Goal: Complete application form

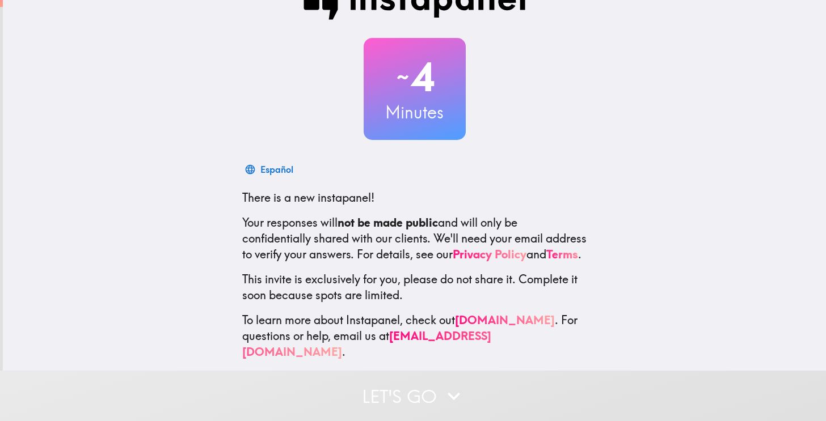
scroll to position [50, 0]
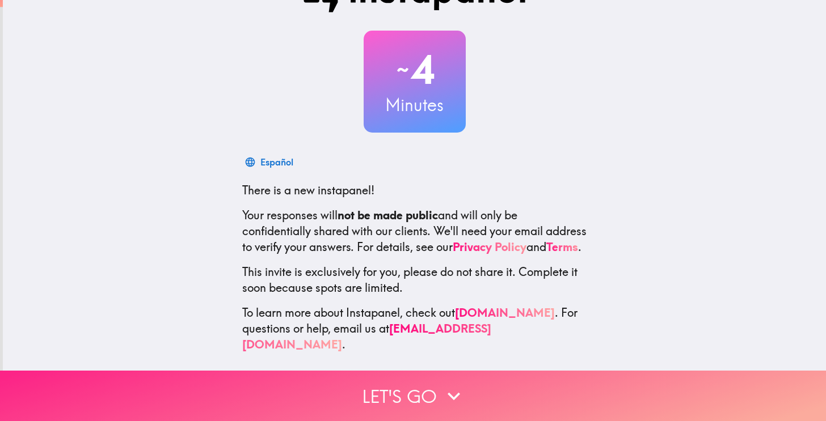
click at [413, 383] on button "Let's go" at bounding box center [413, 396] width 826 height 50
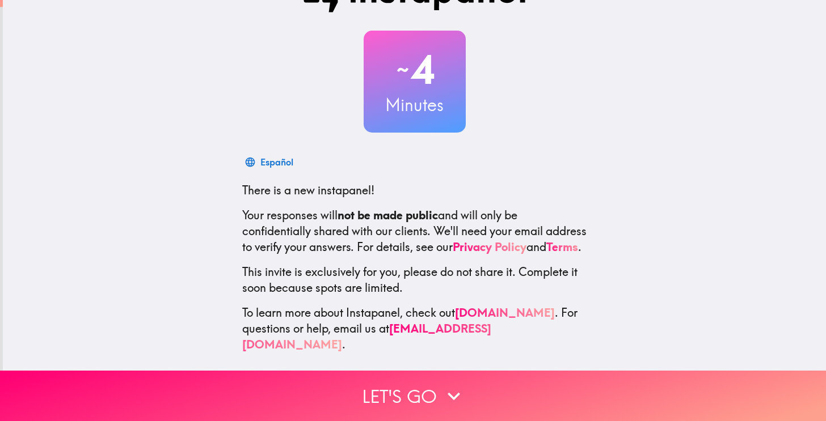
scroll to position [0, 0]
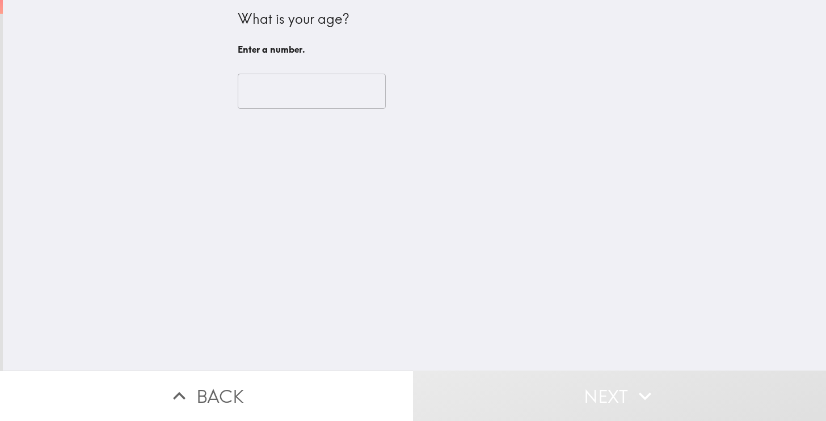
click at [326, 92] on input "number" at bounding box center [312, 91] width 148 height 35
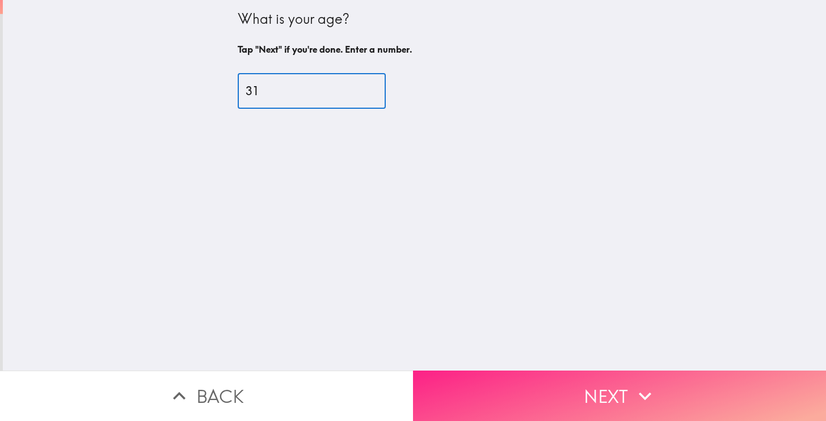
type input "31"
click at [566, 392] on button "Next" at bounding box center [619, 396] width 413 height 50
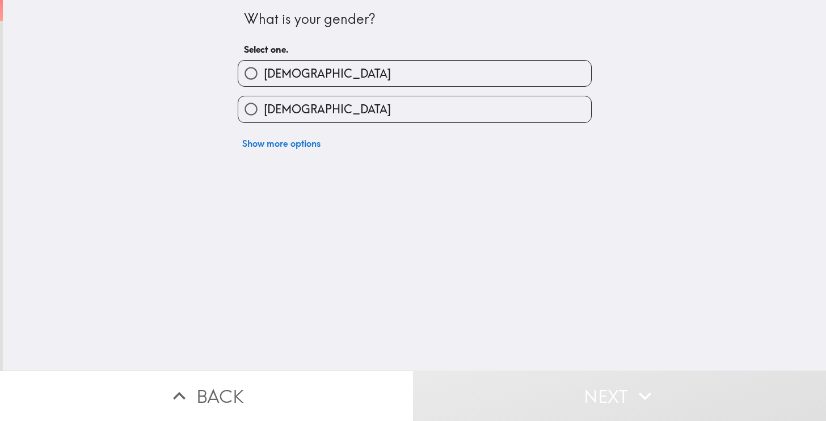
click at [303, 75] on label "[DEMOGRAPHIC_DATA]" at bounding box center [414, 74] width 353 height 26
click at [264, 75] on input "[DEMOGRAPHIC_DATA]" at bounding box center [251, 74] width 26 height 26
radio input "true"
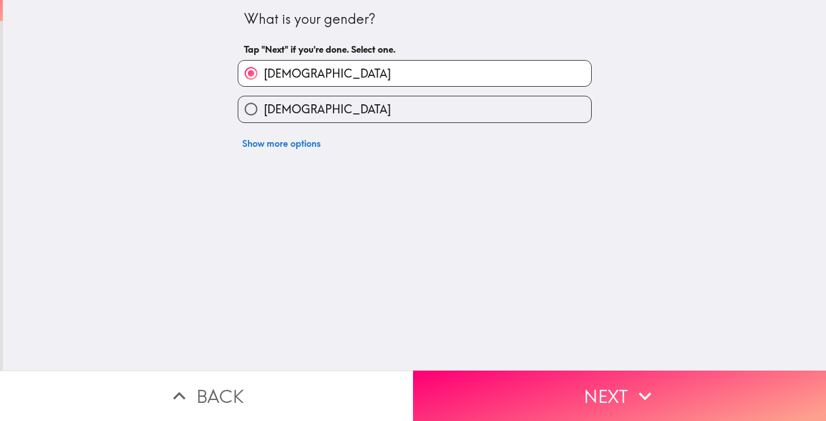
drag, startPoint x: 516, startPoint y: 384, endPoint x: 511, endPoint y: 381, distance: 6.1
click at [516, 385] on button "Next" at bounding box center [619, 396] width 413 height 50
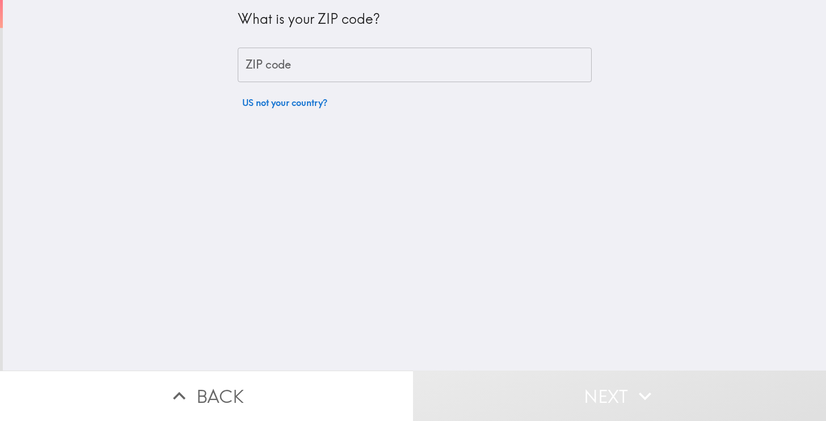
click at [314, 77] on input "ZIP code" at bounding box center [415, 65] width 354 height 35
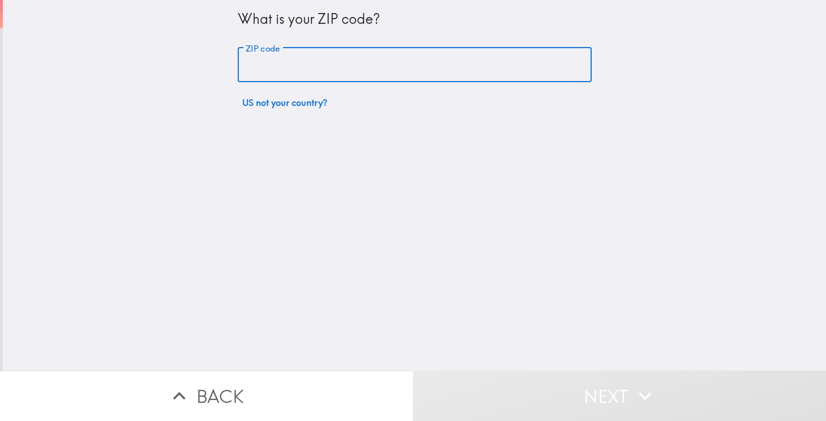
type input "10025"
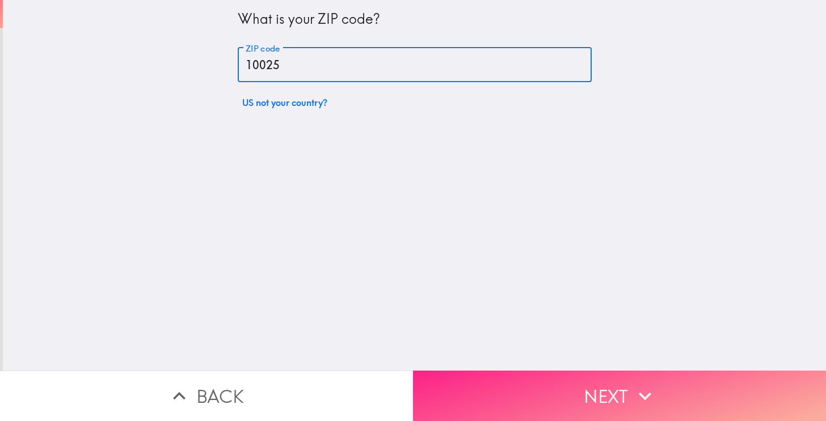
click at [523, 372] on button "Next" at bounding box center [619, 396] width 413 height 50
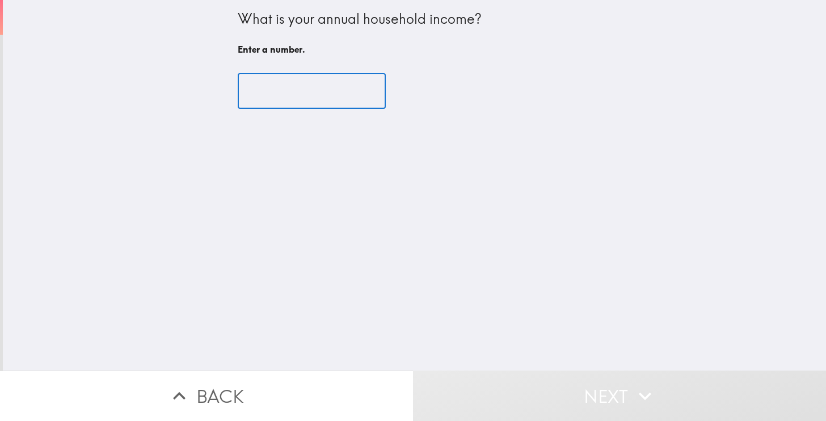
click at [311, 81] on input "number" at bounding box center [312, 91] width 148 height 35
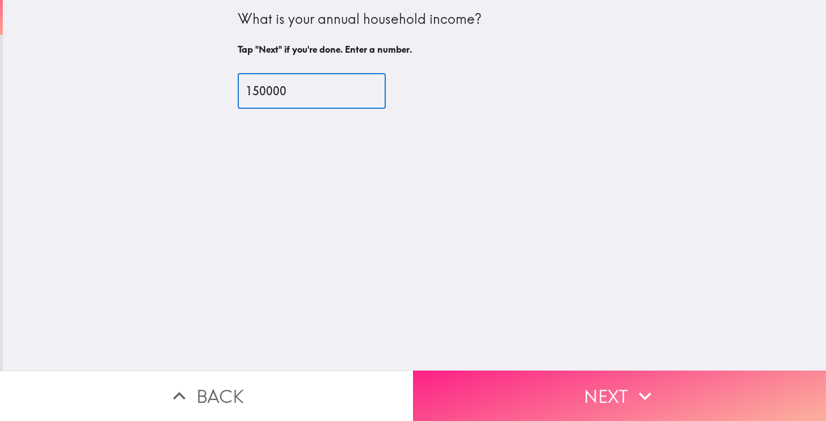
type input "150000"
click at [496, 377] on button "Next" at bounding box center [619, 396] width 413 height 50
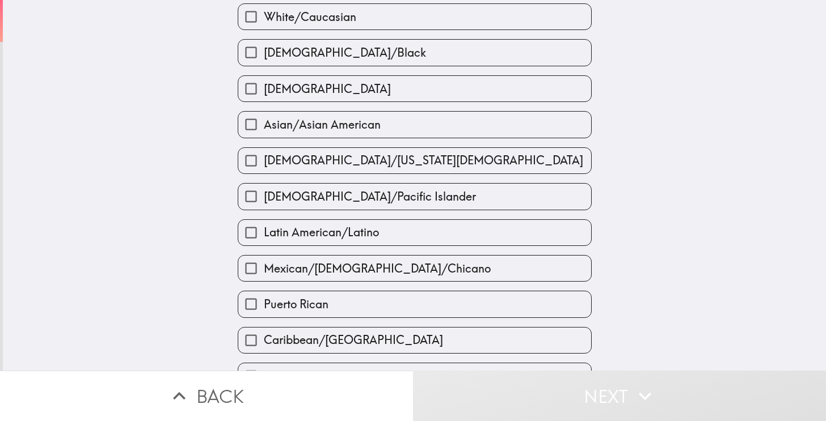
click at [355, 107] on div "Asian/Asian American" at bounding box center [410, 120] width 363 height 36
click at [355, 96] on label "[DEMOGRAPHIC_DATA]" at bounding box center [414, 89] width 353 height 26
click at [264, 96] on input "[DEMOGRAPHIC_DATA]" at bounding box center [251, 89] width 26 height 26
checkbox input "true"
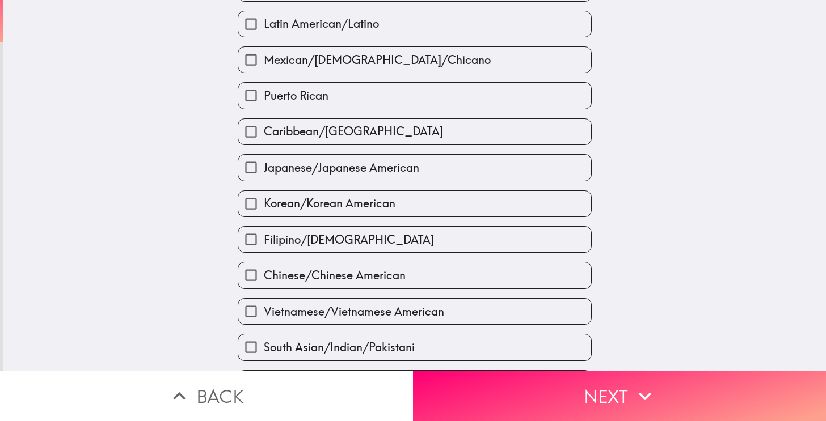
scroll to position [368, 0]
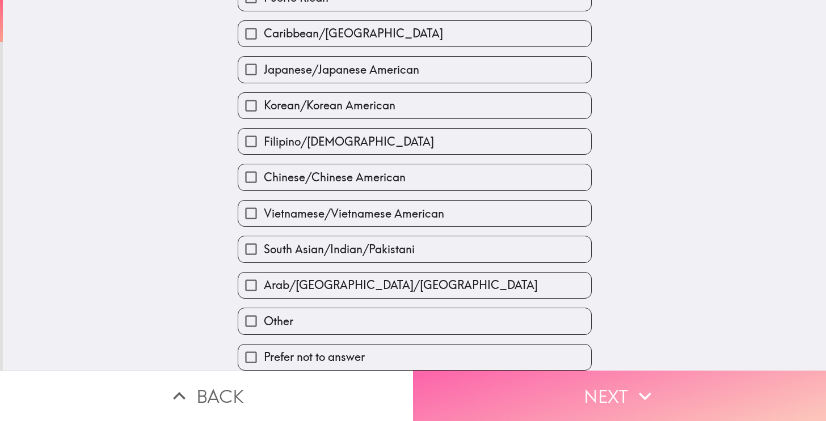
click at [584, 385] on button "Next" at bounding box center [619, 396] width 413 height 50
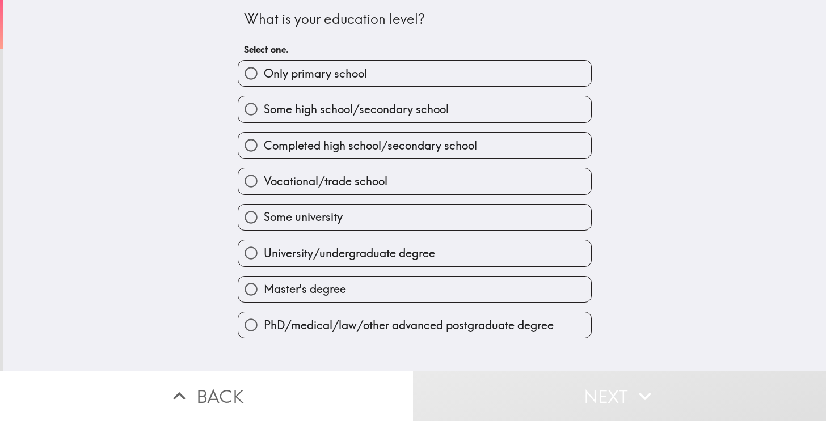
click at [320, 249] on span "University/undergraduate degree" at bounding box center [349, 254] width 171 height 16
click at [264, 249] on input "University/undergraduate degree" at bounding box center [251, 254] width 26 height 26
radio input "true"
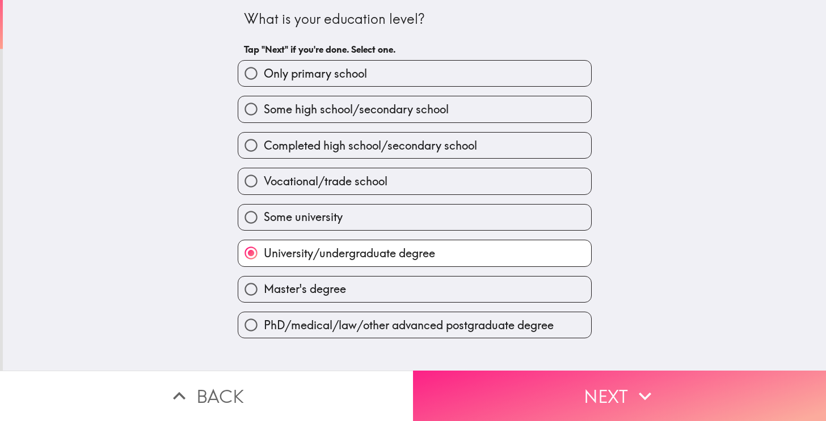
click at [549, 385] on button "Next" at bounding box center [619, 396] width 413 height 50
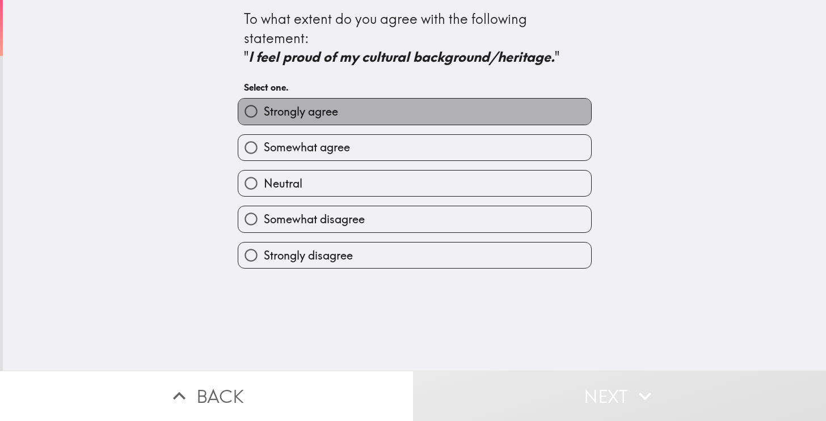
click at [322, 115] on span "Strongly agree" at bounding box center [301, 112] width 74 height 16
click at [264, 115] on input "Strongly agree" at bounding box center [251, 112] width 26 height 26
radio input "true"
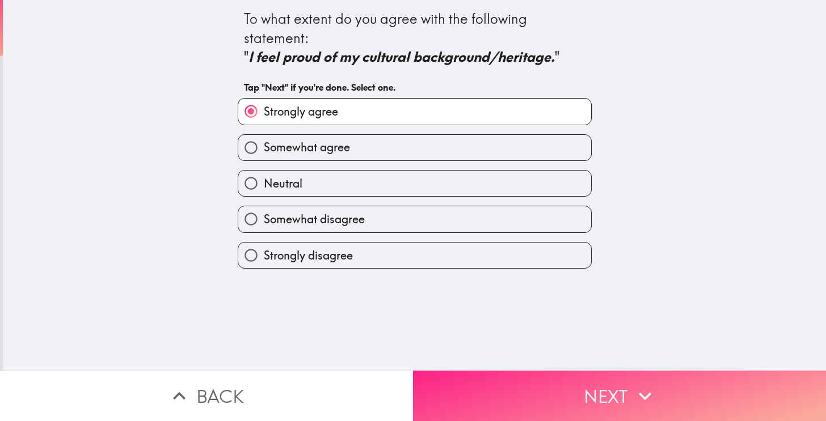
click at [555, 390] on button "Next" at bounding box center [619, 396] width 413 height 50
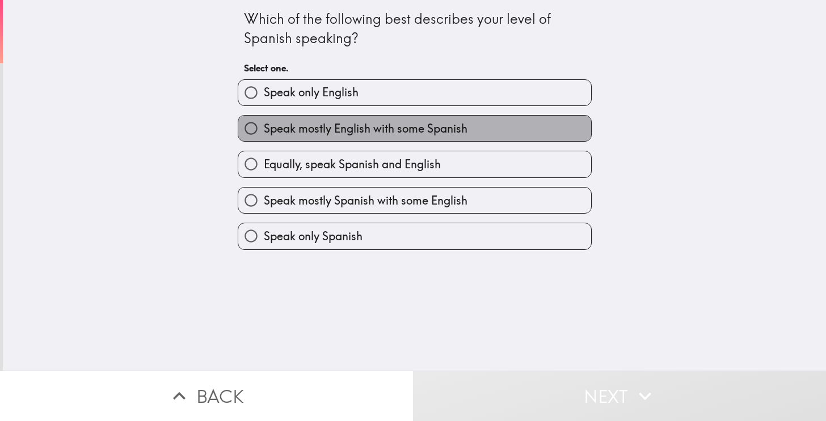
click at [330, 123] on span "Speak mostly English with some Spanish" at bounding box center [366, 129] width 204 height 16
click at [264, 123] on input "Speak mostly English with some Spanish" at bounding box center [251, 129] width 26 height 26
radio input "true"
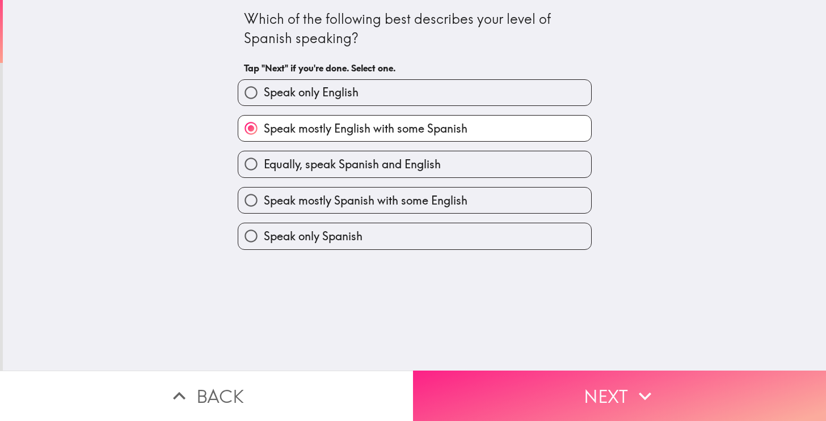
click at [538, 386] on button "Next" at bounding box center [619, 396] width 413 height 50
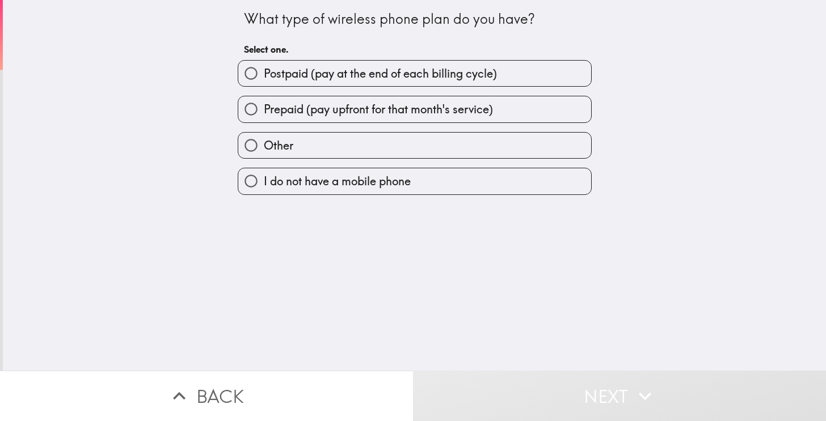
click at [361, 106] on span "Prepaid (pay upfront for that month's service)" at bounding box center [378, 110] width 229 height 16
click at [264, 106] on input "Prepaid (pay upfront for that month's service)" at bounding box center [251, 109] width 26 height 26
radio input "true"
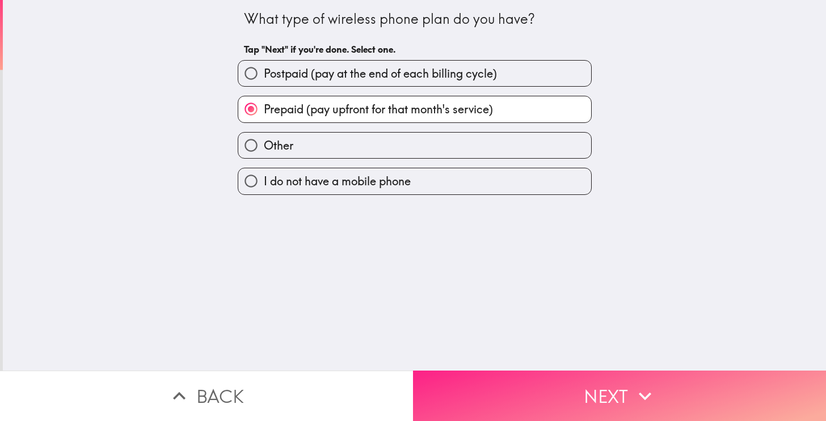
click at [533, 404] on button "Next" at bounding box center [619, 396] width 413 height 50
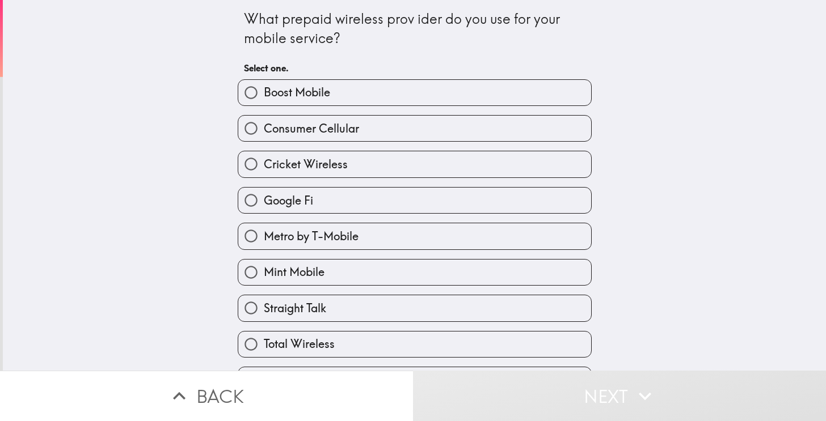
click at [335, 137] on label "Consumer Cellular" at bounding box center [414, 129] width 353 height 26
click at [264, 137] on input "Consumer Cellular" at bounding box center [251, 129] width 26 height 26
radio input "true"
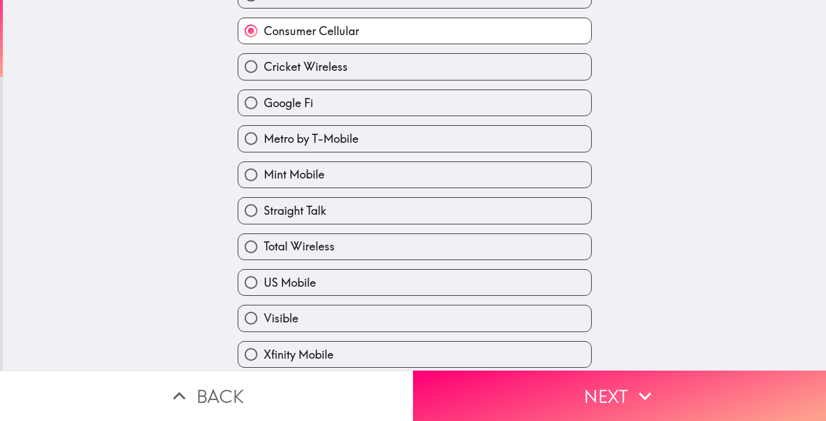
scroll to position [136, 0]
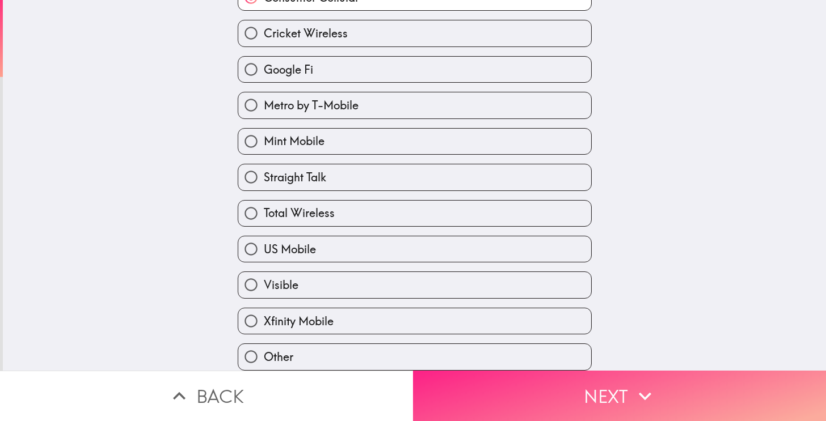
click at [531, 393] on button "Next" at bounding box center [619, 396] width 413 height 50
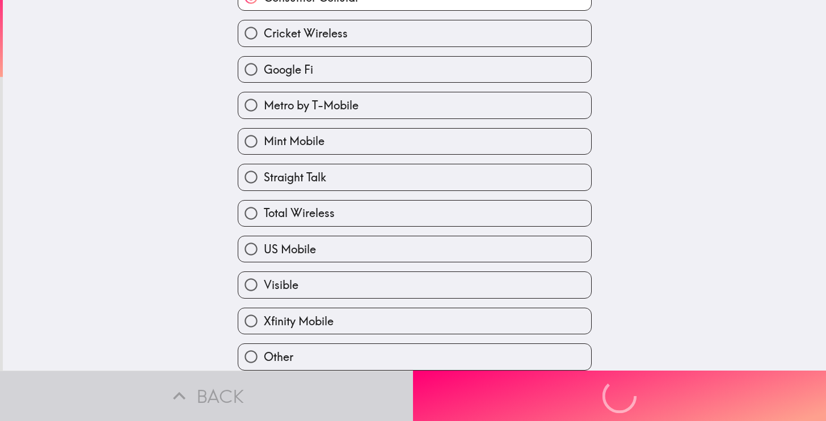
scroll to position [0, 0]
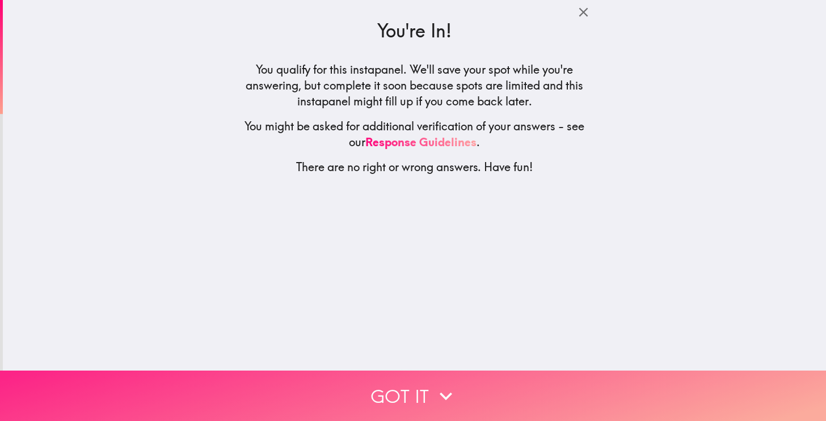
click at [394, 392] on button "Got it" at bounding box center [413, 396] width 826 height 50
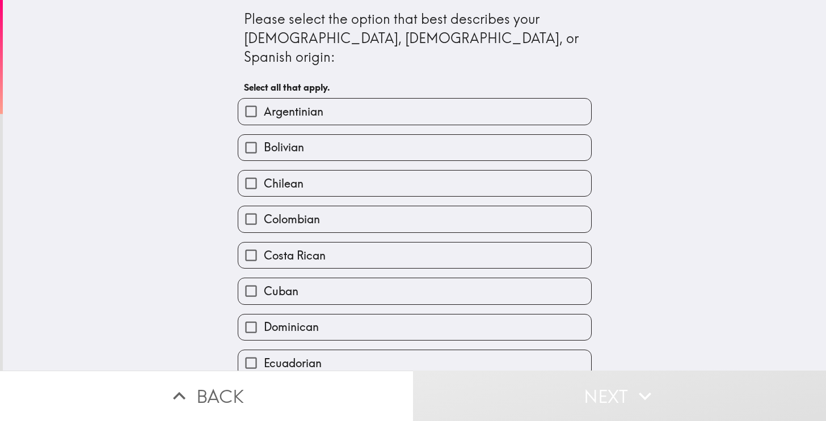
click at [338, 99] on label "Argentinian" at bounding box center [414, 112] width 353 height 26
click at [264, 99] on input "Argentinian" at bounding box center [251, 112] width 26 height 26
checkbox input "true"
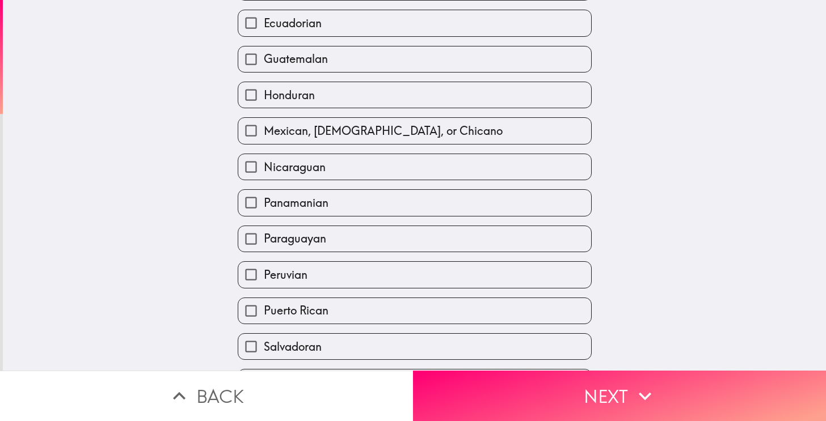
click at [546, 370] on label "Spanish" at bounding box center [414, 383] width 353 height 26
click at [264, 370] on input "Spanish" at bounding box center [251, 383] width 26 height 26
checkbox input "true"
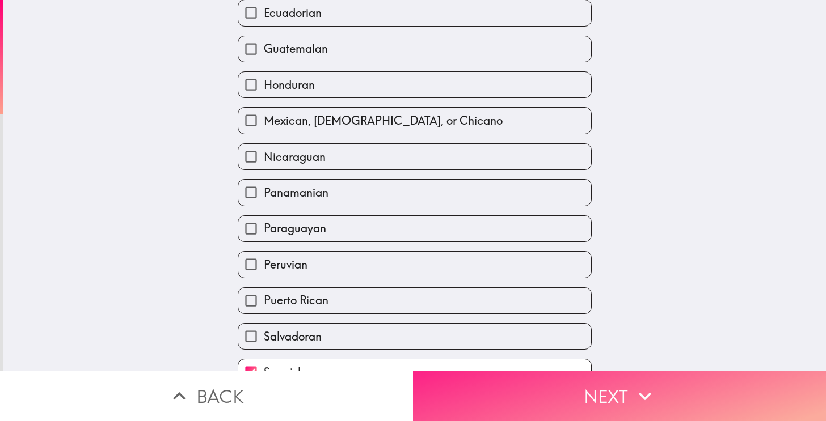
click at [547, 391] on button "Next" at bounding box center [619, 396] width 413 height 50
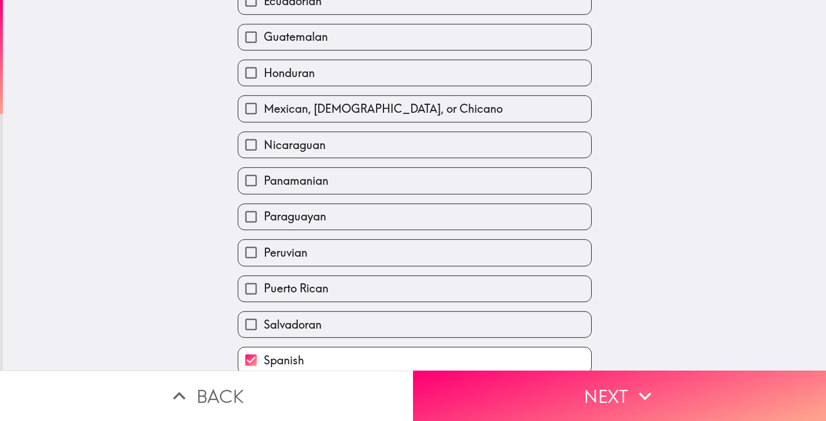
scroll to position [125, 0]
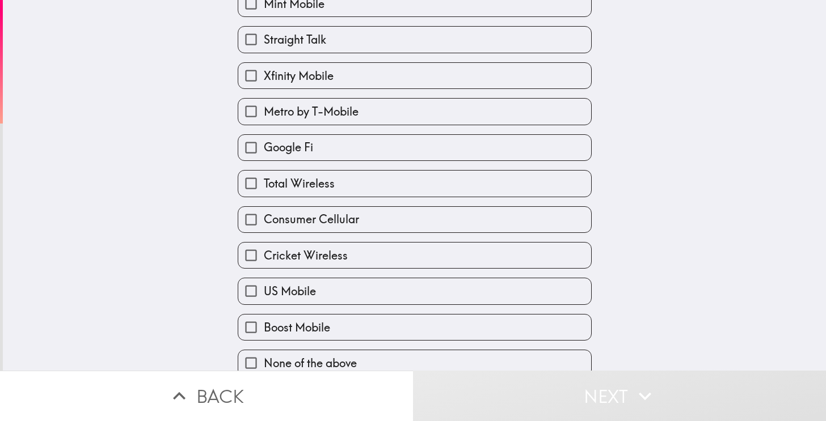
click at [331, 109] on span "Metro by T-Mobile" at bounding box center [311, 112] width 95 height 16
click at [264, 109] on input "Metro by T-Mobile" at bounding box center [251, 112] width 26 height 26
checkbox input "true"
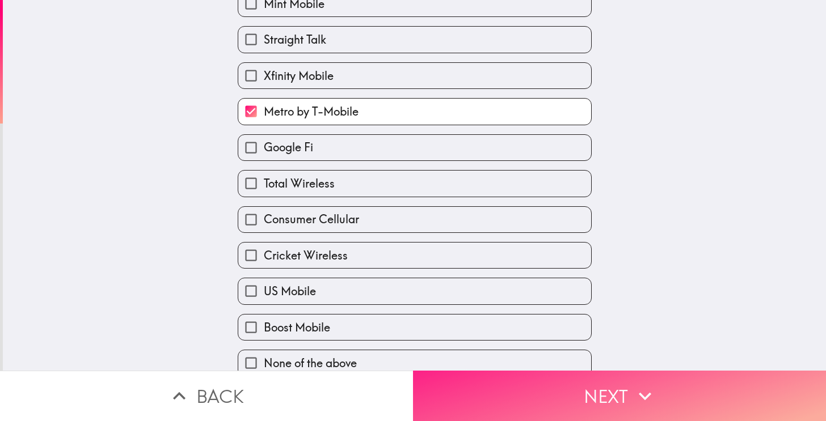
click at [640, 395] on icon "button" at bounding box center [645, 396] width 25 height 25
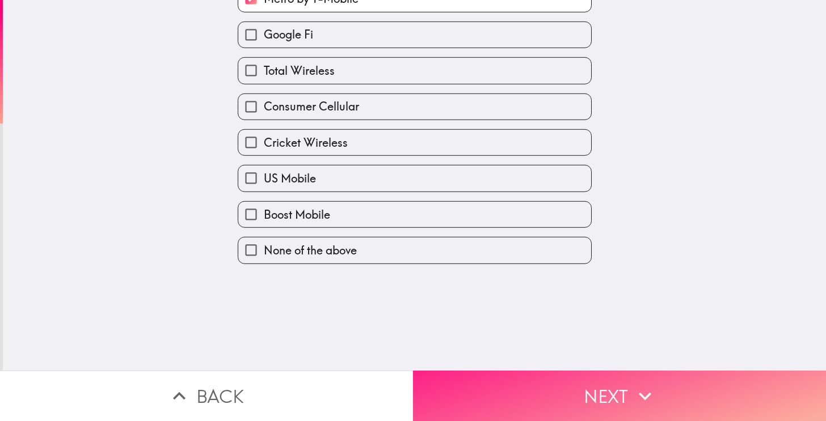
scroll to position [0, 0]
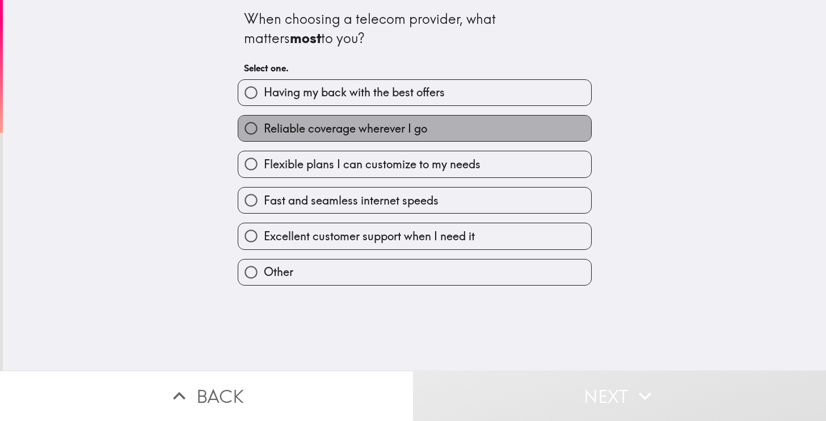
click at [369, 127] on span "Reliable coverage wherever I go" at bounding box center [345, 129] width 163 height 16
click at [264, 127] on input "Reliable coverage wherever I go" at bounding box center [251, 129] width 26 height 26
radio input "true"
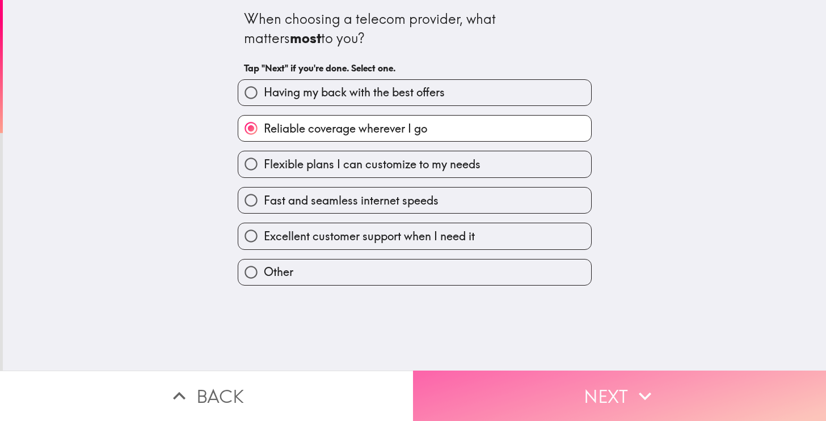
click at [587, 410] on button "Next" at bounding box center [619, 396] width 413 height 50
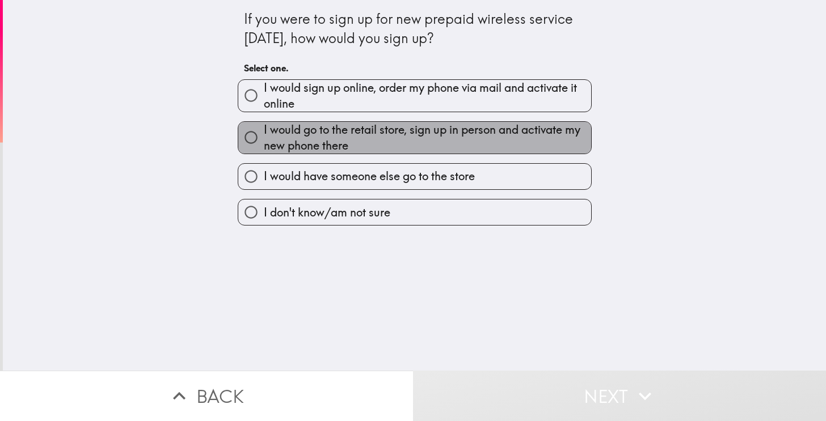
click at [388, 145] on span "I would go to the retail store, sign up in person and activate my new phone the…" at bounding box center [427, 138] width 327 height 32
click at [264, 145] on input "I would go to the retail store, sign up in person and activate my new phone the…" at bounding box center [251, 138] width 26 height 26
radio input "true"
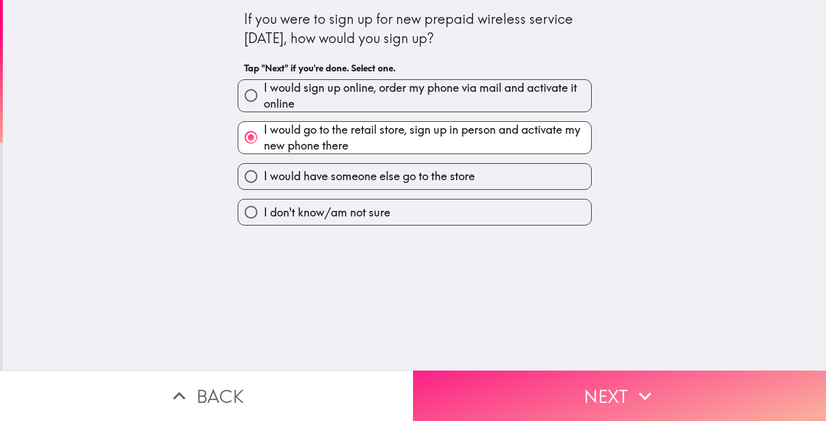
click at [516, 372] on button "Next" at bounding box center [619, 396] width 413 height 50
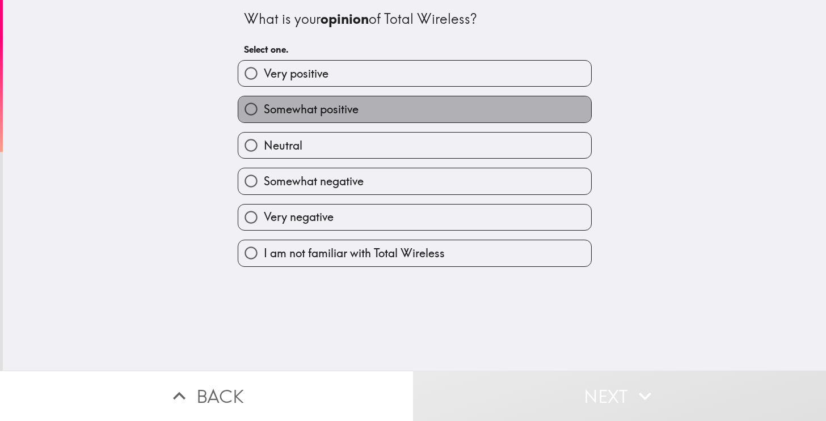
click at [378, 103] on label "Somewhat positive" at bounding box center [414, 109] width 353 height 26
click at [264, 103] on input "Somewhat positive" at bounding box center [251, 109] width 26 height 26
radio input "true"
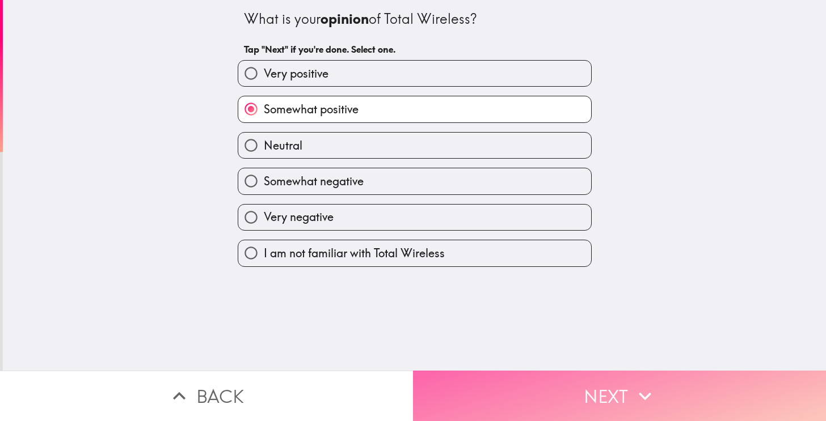
click at [610, 410] on button "Next" at bounding box center [619, 396] width 413 height 50
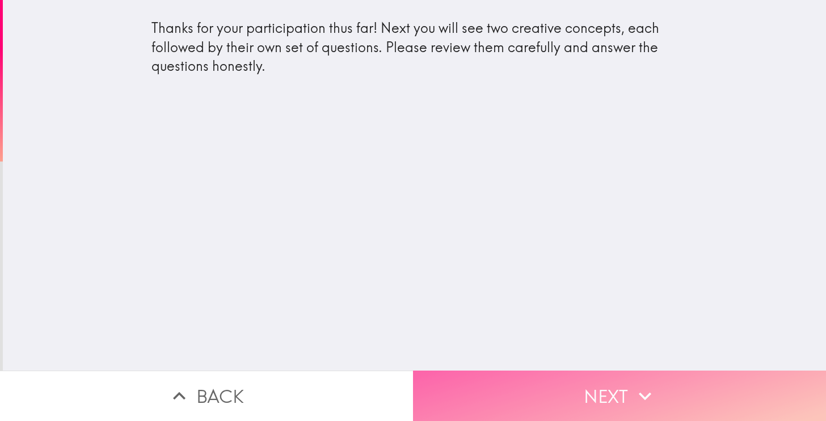
click at [612, 399] on button "Next" at bounding box center [619, 396] width 413 height 50
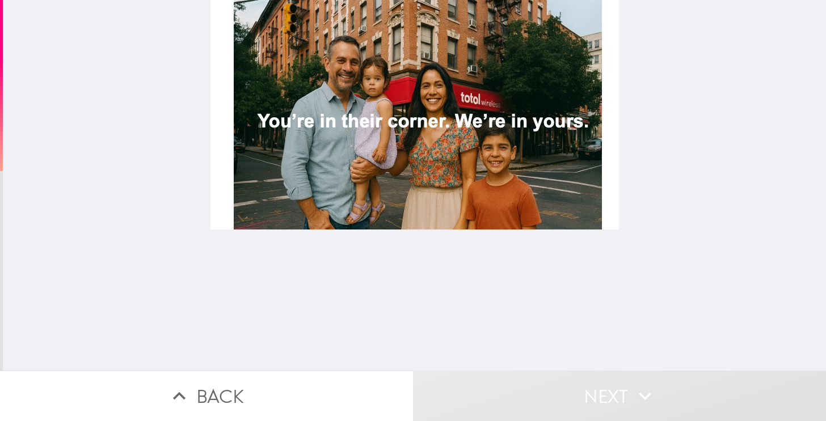
click at [467, 74] on div at bounding box center [414, 115] width 408 height 230
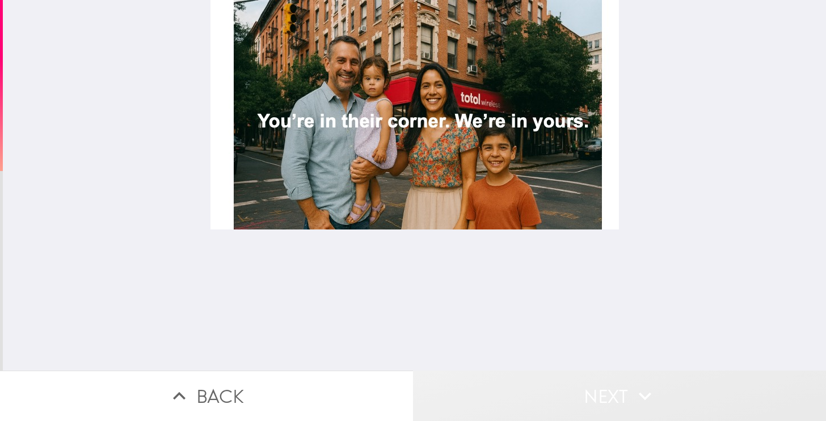
click at [532, 371] on button "Next" at bounding box center [619, 396] width 413 height 50
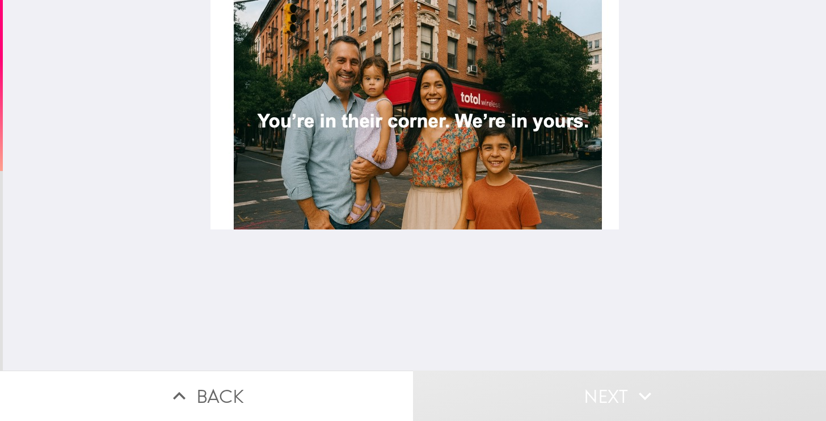
click at [497, 127] on div at bounding box center [414, 115] width 408 height 230
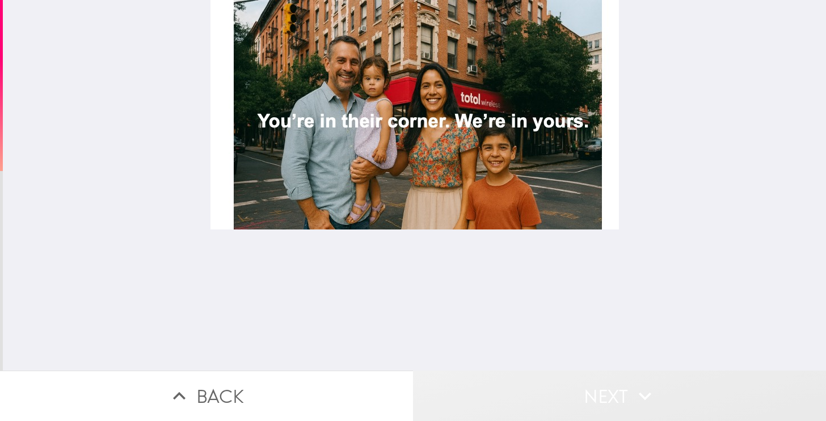
click at [638, 399] on icon "button" at bounding box center [645, 396] width 25 height 25
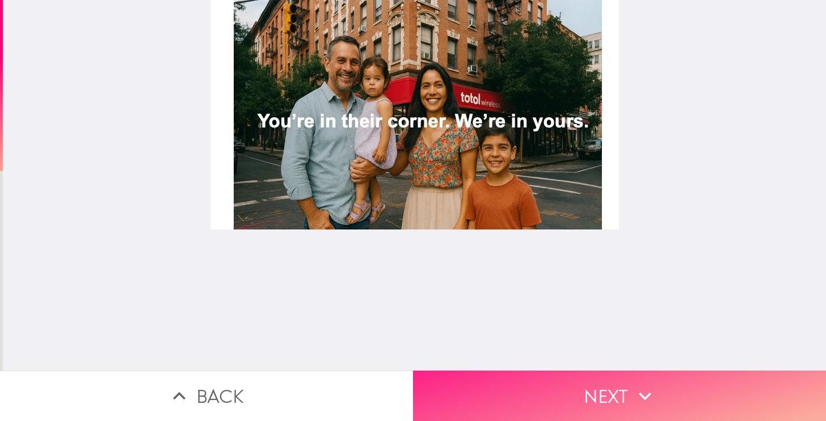
click at [598, 407] on button "Next" at bounding box center [619, 396] width 413 height 50
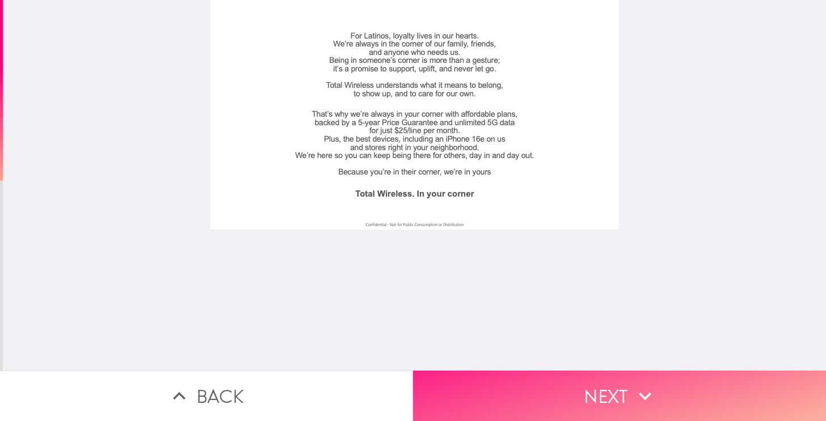
click at [582, 399] on button "Next" at bounding box center [619, 396] width 413 height 50
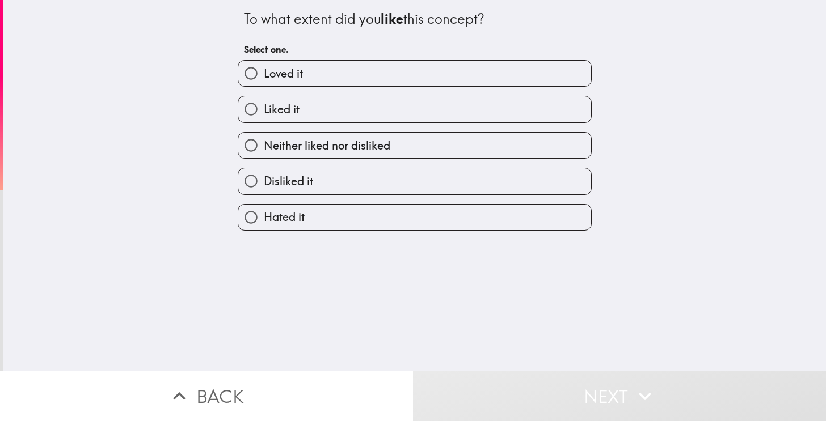
click at [338, 104] on label "Liked it" at bounding box center [414, 109] width 353 height 26
click at [264, 104] on input "Liked it" at bounding box center [251, 109] width 26 height 26
radio input "true"
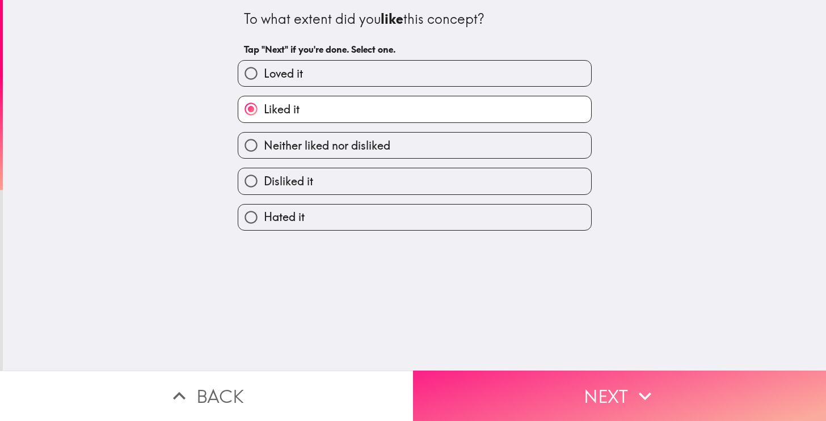
click at [555, 383] on button "Next" at bounding box center [619, 396] width 413 height 50
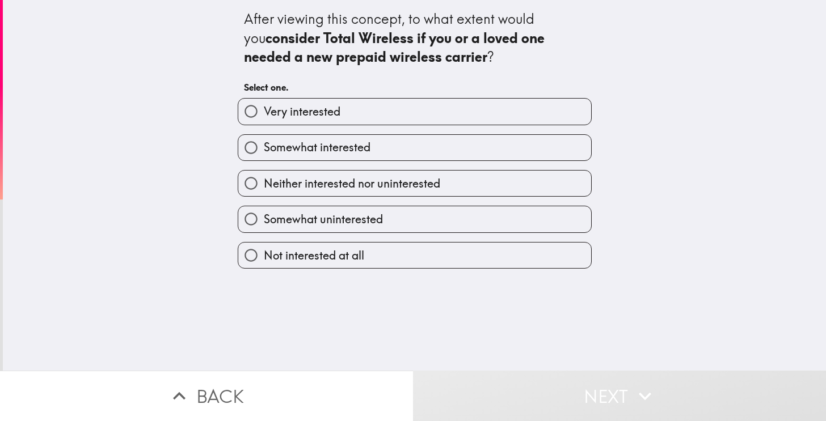
click at [388, 141] on label "Somewhat interested" at bounding box center [414, 148] width 353 height 26
click at [264, 141] on input "Somewhat interested" at bounding box center [251, 148] width 26 height 26
radio input "true"
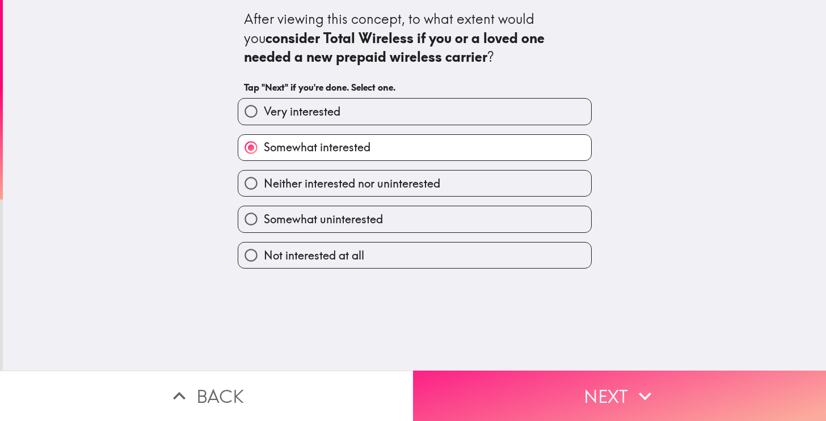
click at [543, 392] on button "Next" at bounding box center [619, 396] width 413 height 50
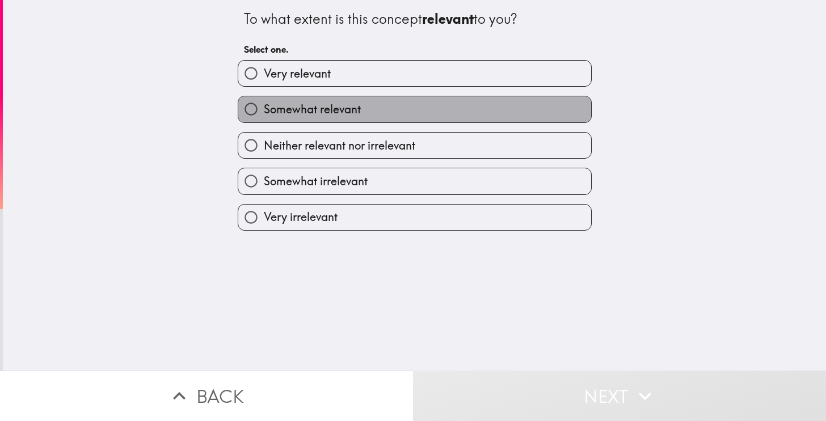
click at [374, 112] on label "Somewhat relevant" at bounding box center [414, 109] width 353 height 26
click at [264, 112] on input "Somewhat relevant" at bounding box center [251, 109] width 26 height 26
radio input "true"
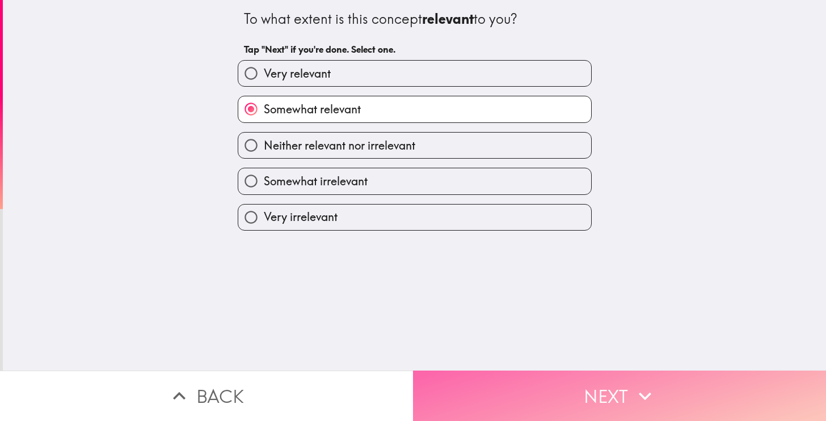
click at [561, 377] on button "Next" at bounding box center [619, 396] width 413 height 50
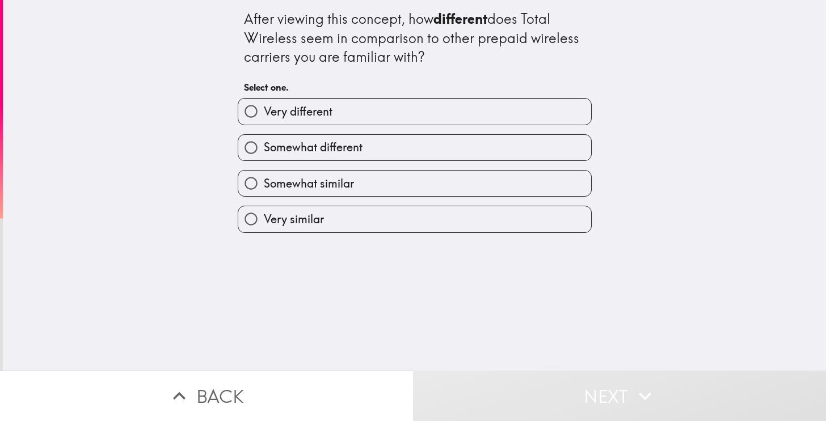
click at [349, 136] on label "Somewhat different" at bounding box center [414, 148] width 353 height 26
click at [264, 136] on input "Somewhat different" at bounding box center [251, 148] width 26 height 26
radio input "true"
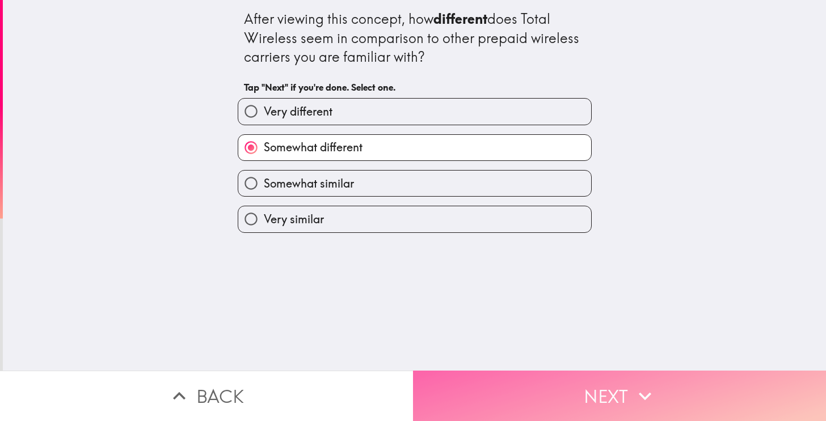
click at [533, 377] on button "Next" at bounding box center [619, 396] width 413 height 50
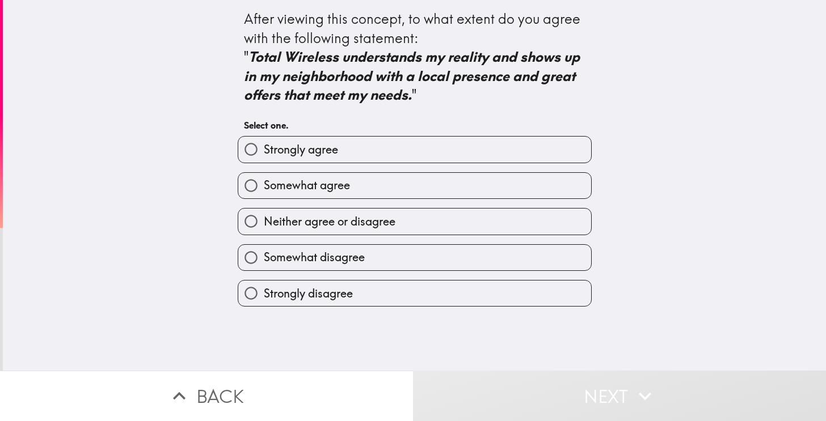
click at [345, 180] on label "Somewhat agree" at bounding box center [414, 186] width 353 height 26
click at [264, 180] on input "Somewhat agree" at bounding box center [251, 186] width 26 height 26
radio input "true"
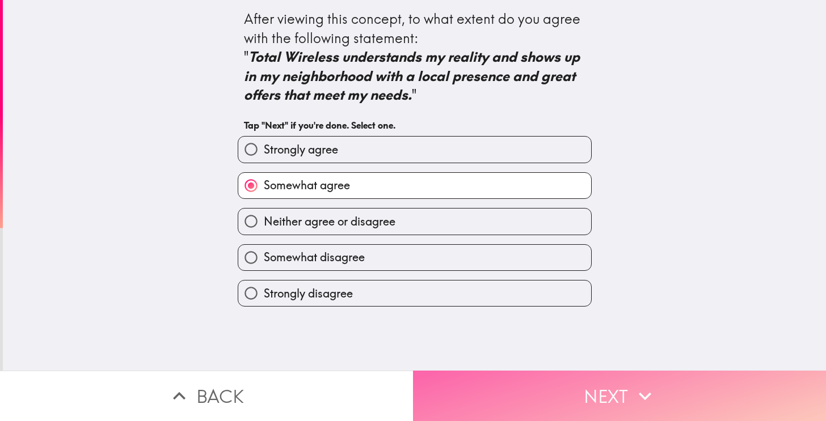
click at [566, 402] on button "Next" at bounding box center [619, 396] width 413 height 50
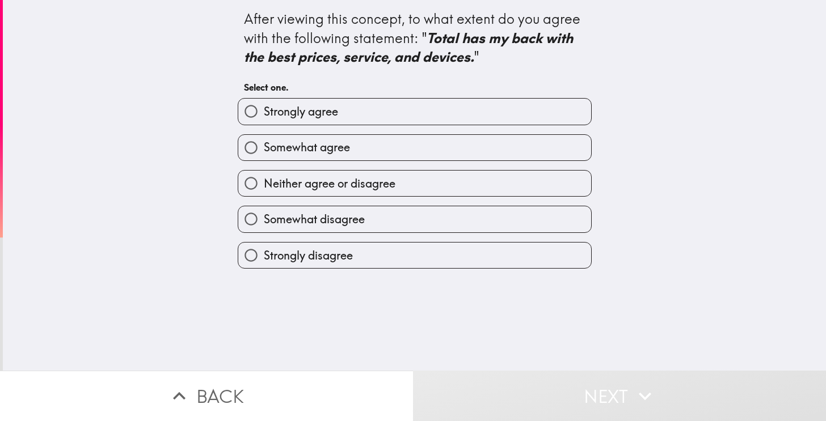
click at [372, 178] on span "Neither agree or disagree" at bounding box center [330, 184] width 132 height 16
click at [264, 178] on input "Neither agree or disagree" at bounding box center [251, 184] width 26 height 26
radio input "true"
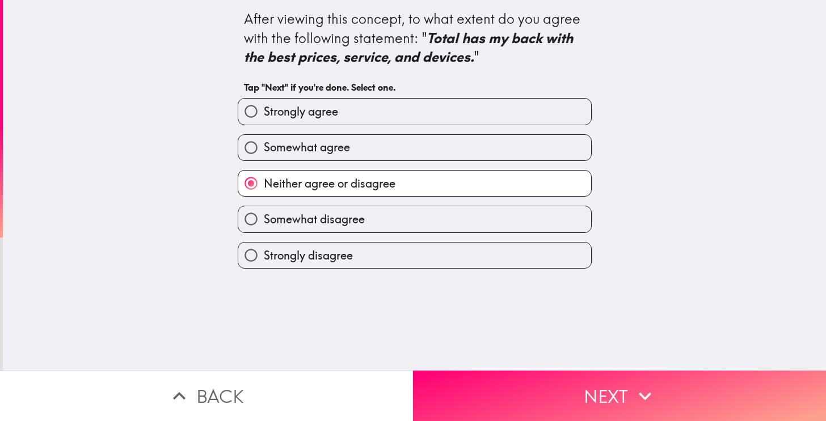
click at [482, 351] on div "After viewing this concept, to what extent do you agree with the following stat…" at bounding box center [414, 185] width 823 height 371
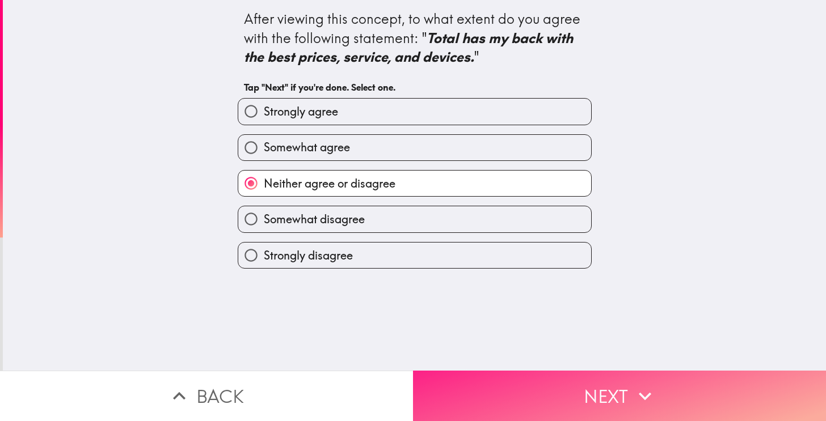
click at [490, 393] on button "Next" at bounding box center [619, 396] width 413 height 50
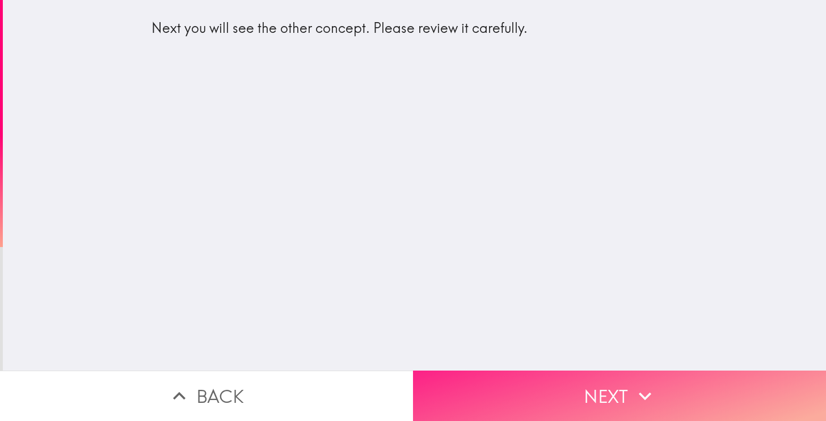
click at [530, 401] on button "Next" at bounding box center [619, 396] width 413 height 50
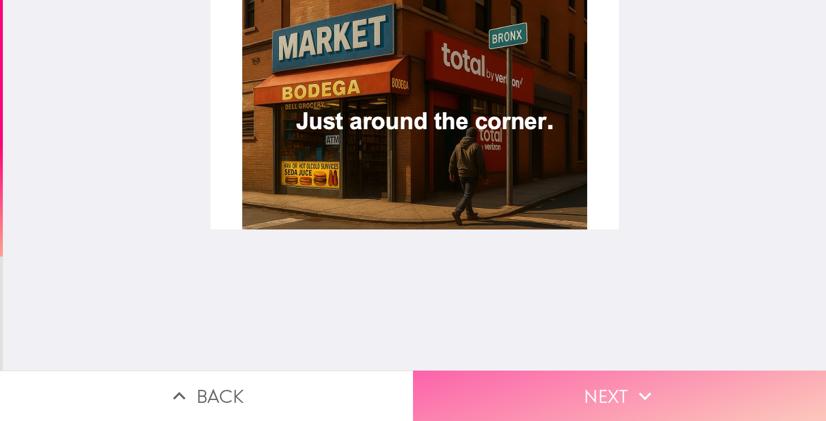
click at [575, 387] on button "Next" at bounding box center [619, 396] width 413 height 50
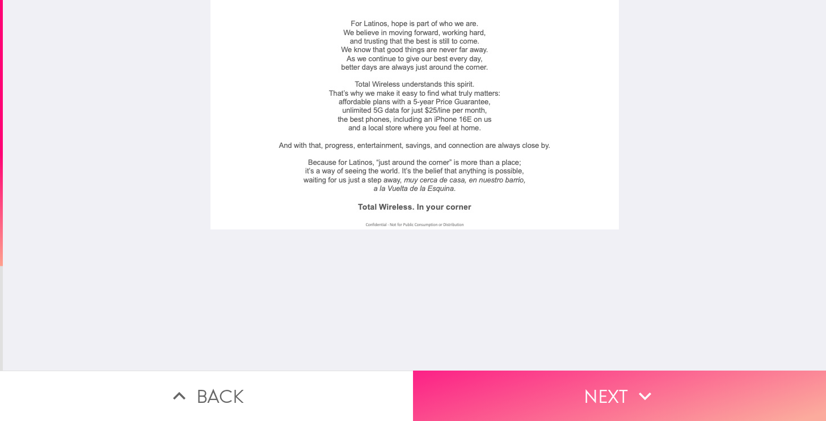
click at [519, 380] on button "Next" at bounding box center [619, 396] width 413 height 50
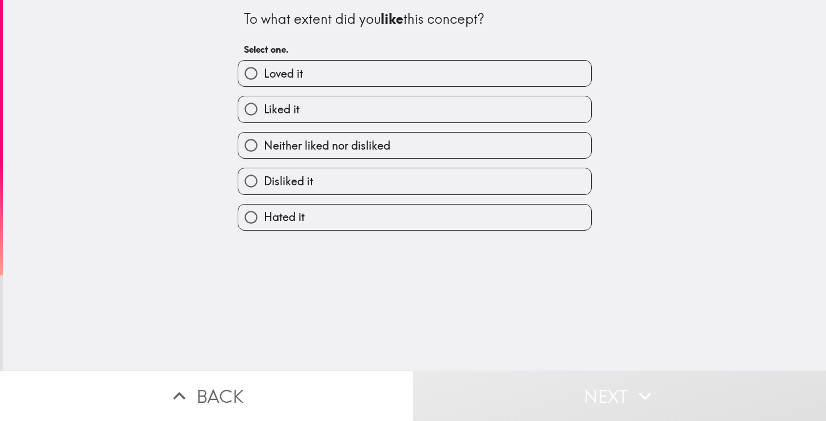
click at [360, 77] on label "Loved it" at bounding box center [414, 74] width 353 height 26
click at [264, 77] on input "Loved it" at bounding box center [251, 74] width 26 height 26
radio input "true"
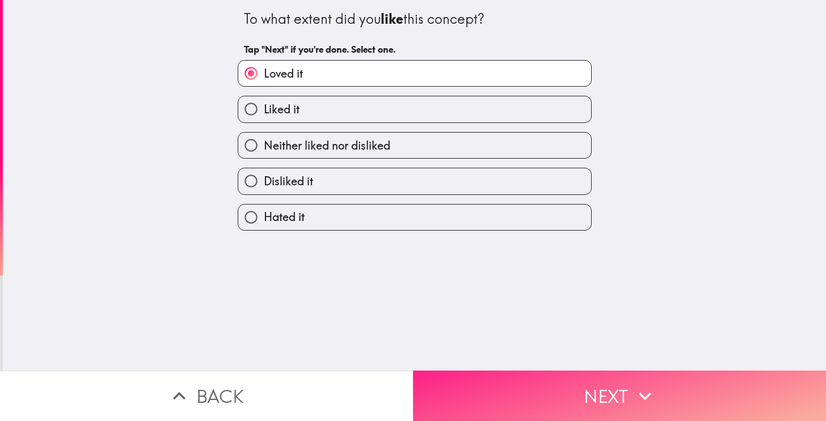
click at [511, 403] on button "Next" at bounding box center [619, 396] width 413 height 50
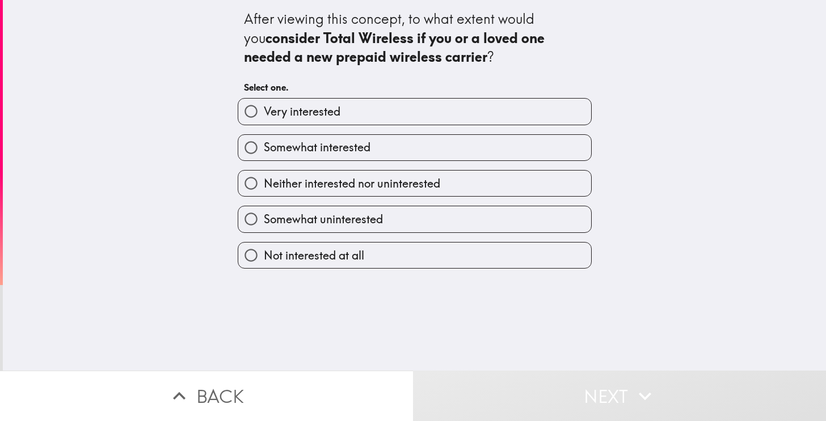
click at [352, 115] on label "Very interested" at bounding box center [414, 112] width 353 height 26
click at [264, 115] on input "Very interested" at bounding box center [251, 112] width 26 height 26
radio input "true"
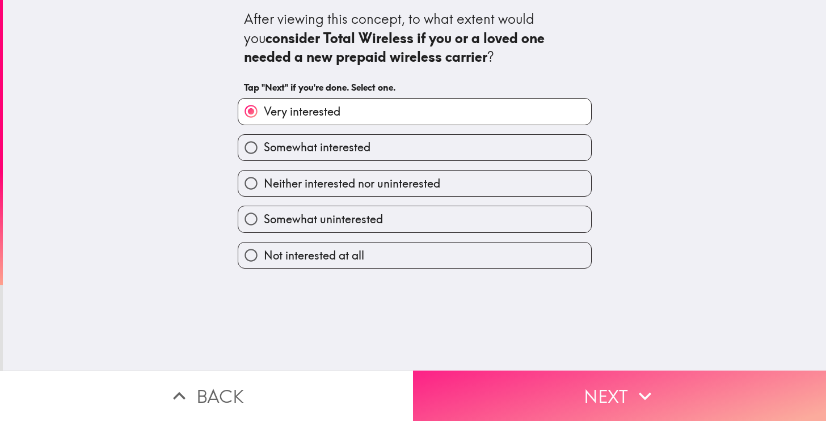
click at [527, 391] on button "Next" at bounding box center [619, 396] width 413 height 50
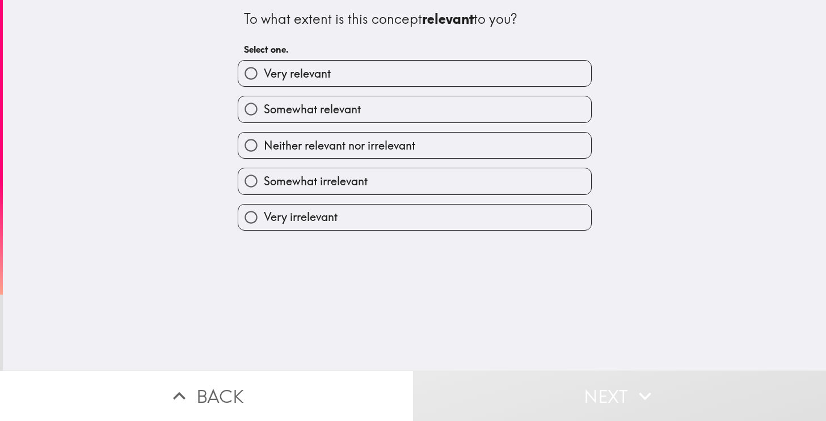
click at [326, 183] on span "Somewhat irrelevant" at bounding box center [316, 182] width 104 height 16
click at [264, 183] on input "Somewhat irrelevant" at bounding box center [251, 181] width 26 height 26
radio input "true"
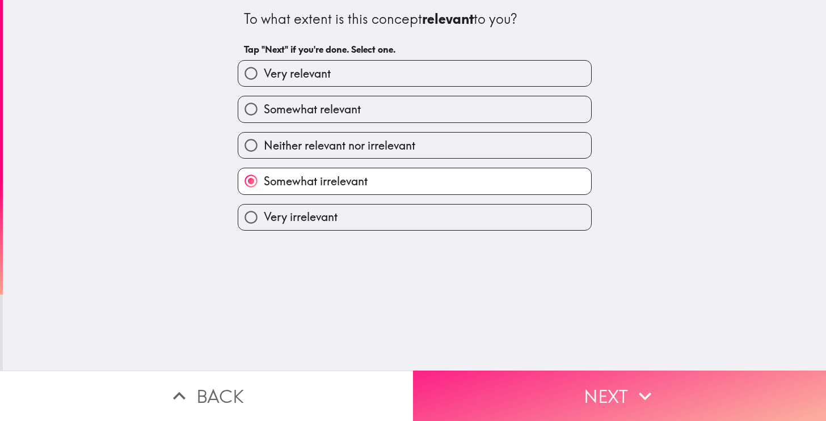
click at [526, 412] on button "Next" at bounding box center [619, 396] width 413 height 50
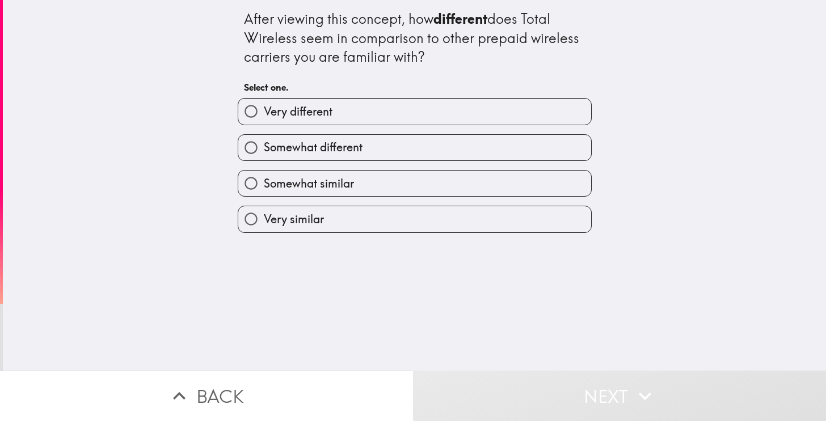
click at [312, 106] on span "Very different" at bounding box center [298, 112] width 69 height 16
click at [264, 106] on input "Very different" at bounding box center [251, 112] width 26 height 26
radio input "true"
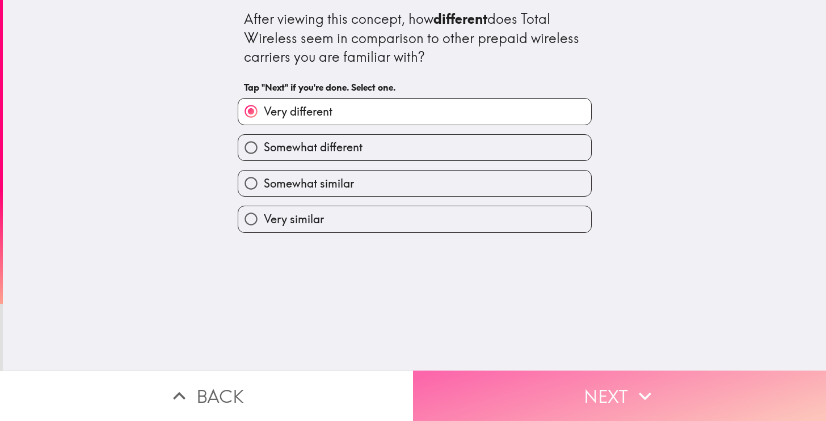
click at [557, 393] on button "Next" at bounding box center [619, 396] width 413 height 50
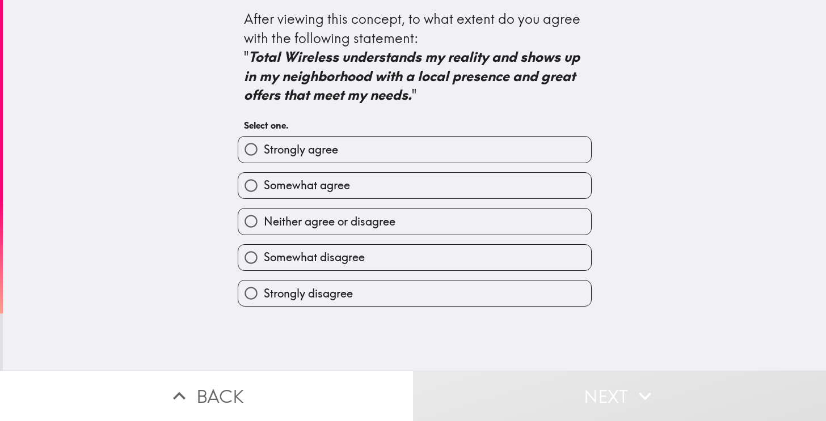
click at [332, 183] on span "Somewhat agree" at bounding box center [307, 186] width 86 height 16
click at [264, 183] on input "Somewhat agree" at bounding box center [251, 186] width 26 height 26
radio input "true"
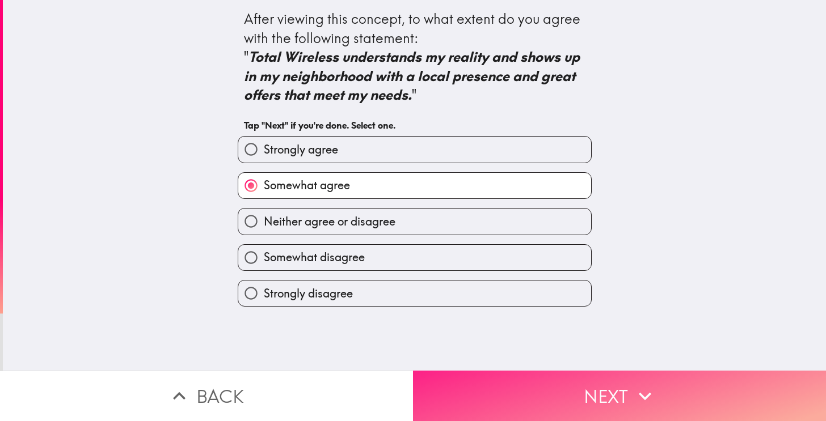
click at [560, 395] on button "Next" at bounding box center [619, 396] width 413 height 50
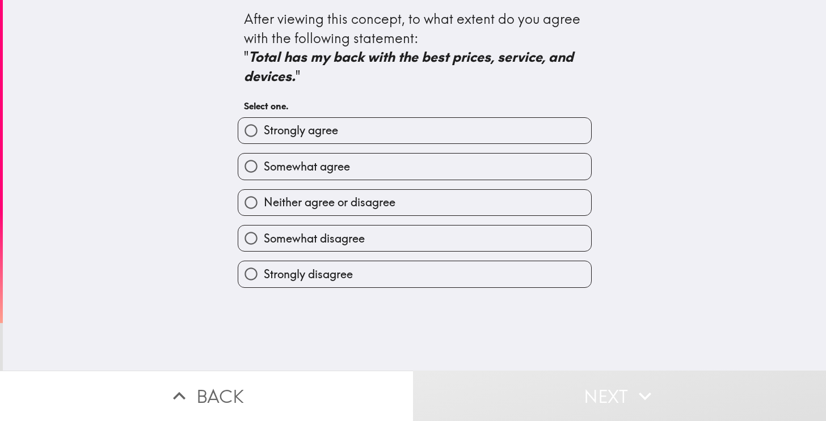
click at [346, 163] on label "Somewhat agree" at bounding box center [414, 167] width 353 height 26
click at [264, 163] on input "Somewhat agree" at bounding box center [251, 167] width 26 height 26
radio input "true"
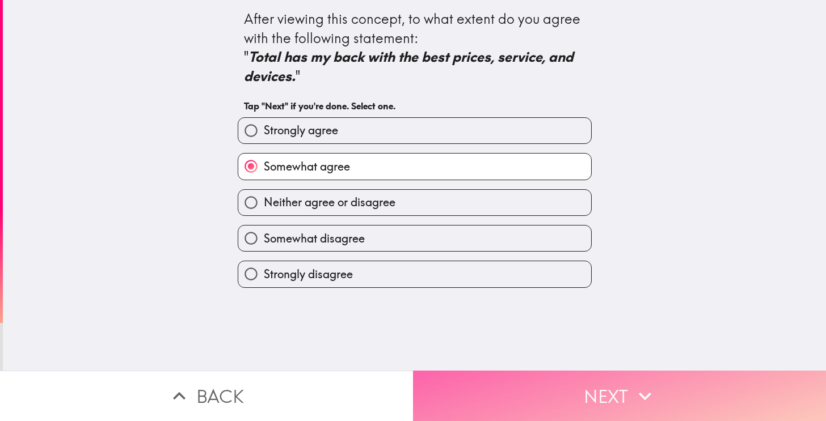
click at [545, 403] on button "Next" at bounding box center [619, 396] width 413 height 50
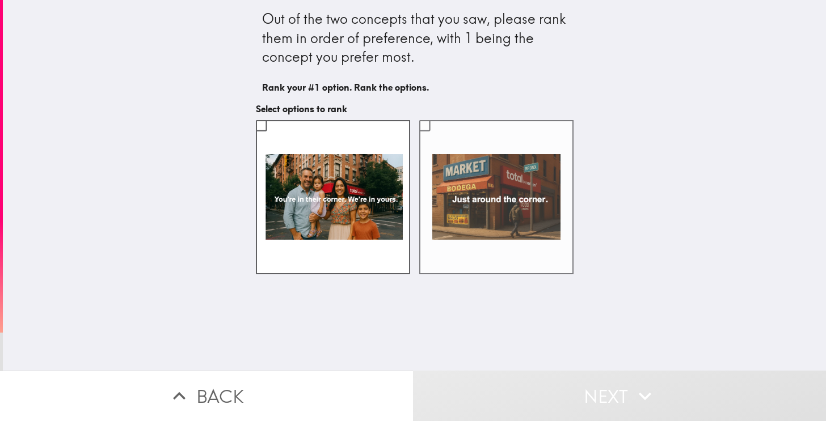
click at [476, 180] on label at bounding box center [496, 197] width 154 height 154
click at [437, 138] on input "checkbox" at bounding box center [425, 126] width 26 height 26
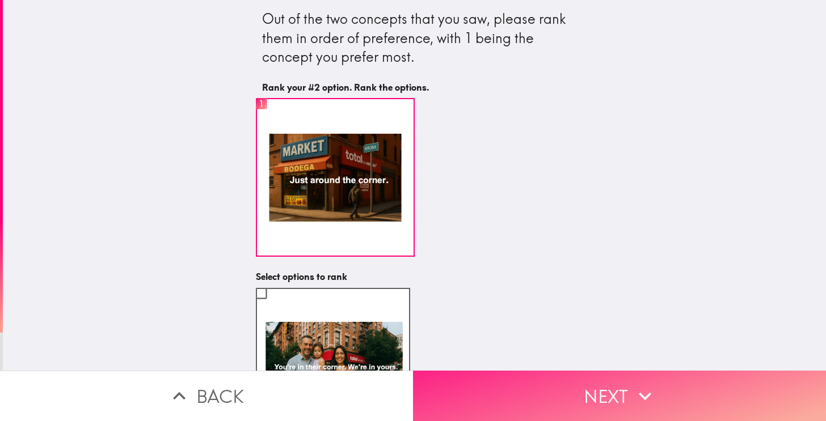
click at [605, 412] on button "Next" at bounding box center [619, 396] width 413 height 50
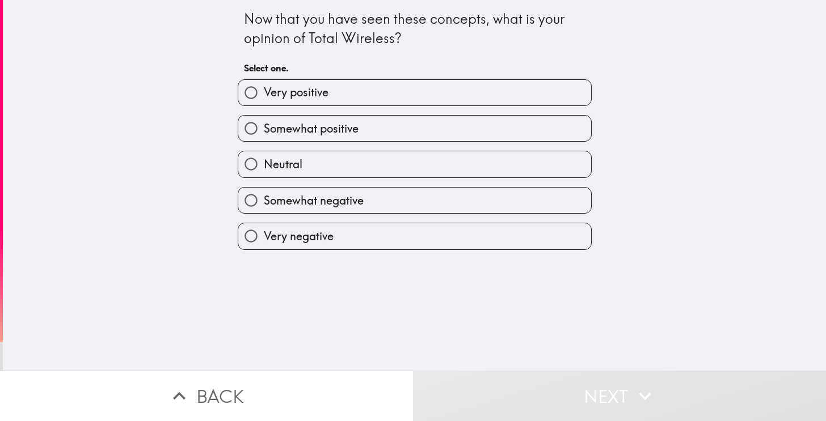
click at [343, 136] on label "Somewhat positive" at bounding box center [414, 129] width 353 height 26
click at [264, 136] on input "Somewhat positive" at bounding box center [251, 129] width 26 height 26
radio input "true"
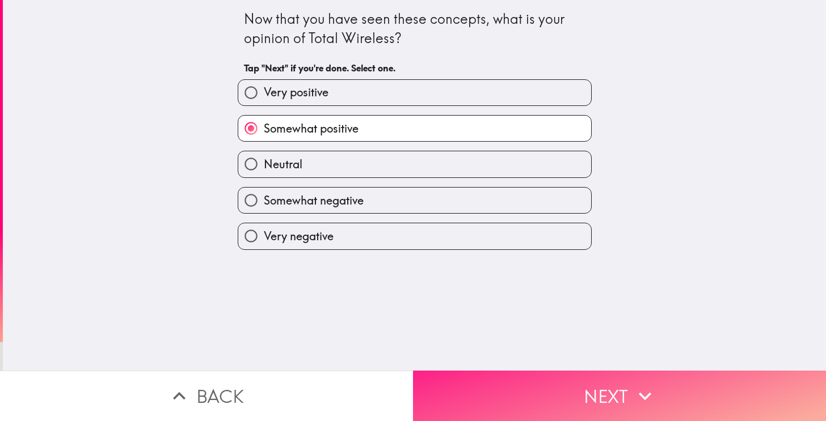
click at [541, 399] on button "Next" at bounding box center [619, 396] width 413 height 50
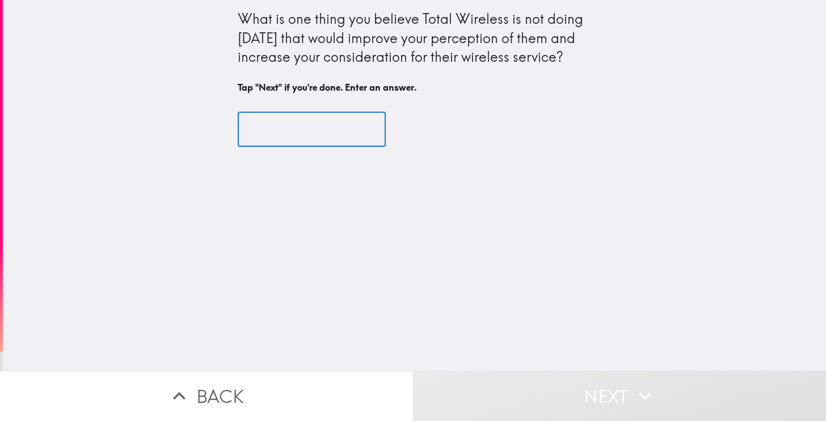
click at [334, 129] on input "text" at bounding box center [312, 129] width 148 height 35
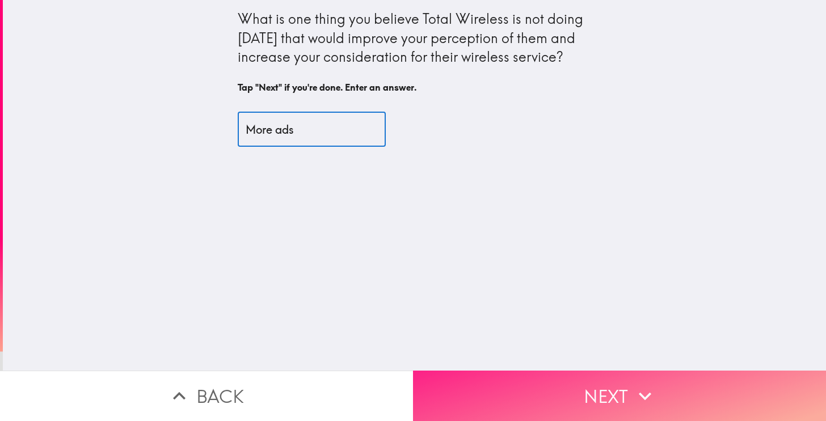
type input "More ads"
click at [547, 376] on button "Next" at bounding box center [619, 396] width 413 height 50
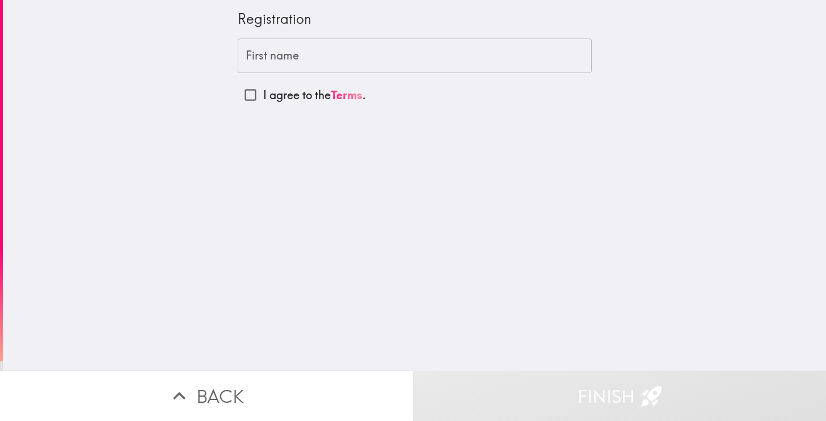
click at [302, 63] on input "First name" at bounding box center [415, 56] width 354 height 35
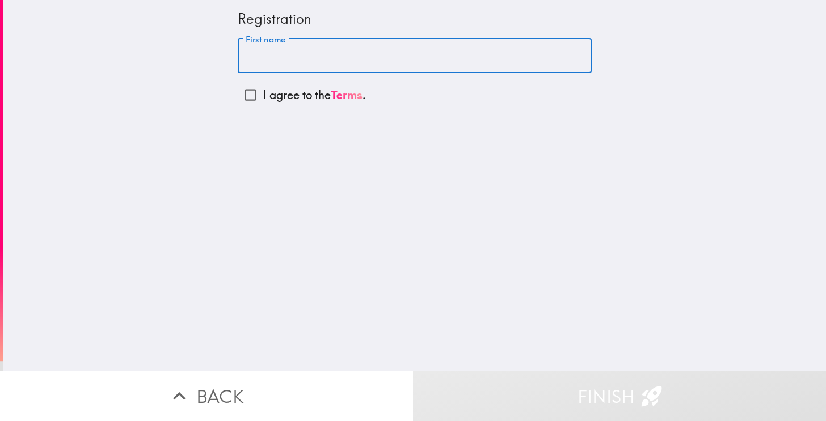
type input "[PERSON_NAME]"
click at [238, 93] on input "I agree to the Terms ." at bounding box center [251, 95] width 26 height 26
checkbox input "true"
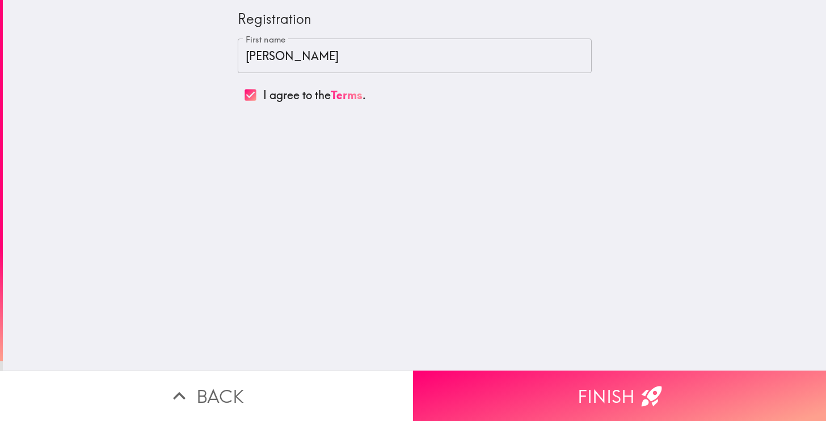
click at [529, 357] on div "Registration First name [PERSON_NAME] First name I agree to the Terms ." at bounding box center [414, 185] width 823 height 371
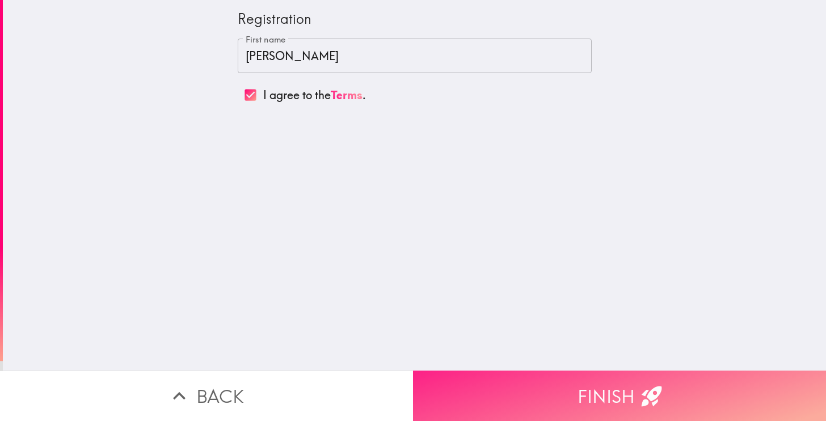
click at [528, 382] on button "Finish" at bounding box center [619, 396] width 413 height 50
